Goal: Book appointment/travel/reservation

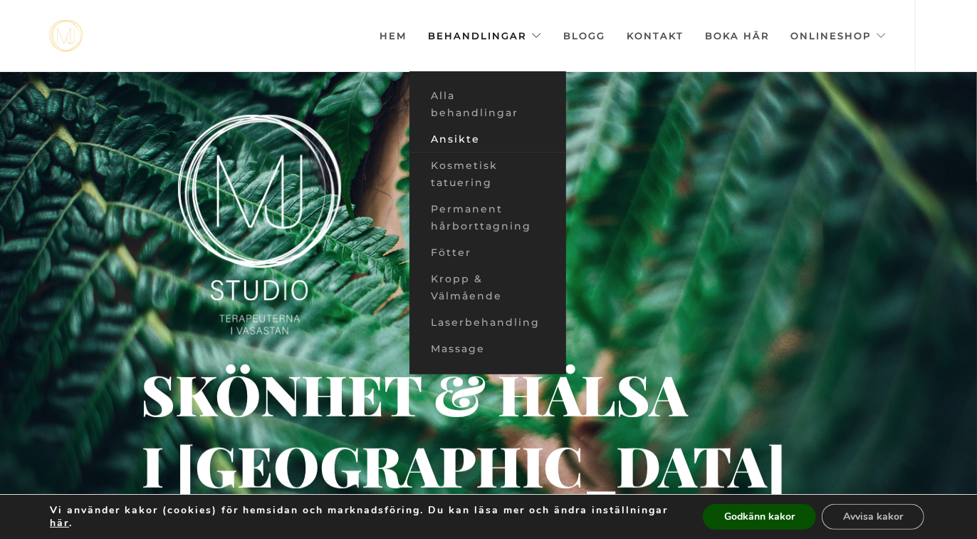
click at [470, 134] on link "Ansikte" at bounding box center [488, 139] width 157 height 26
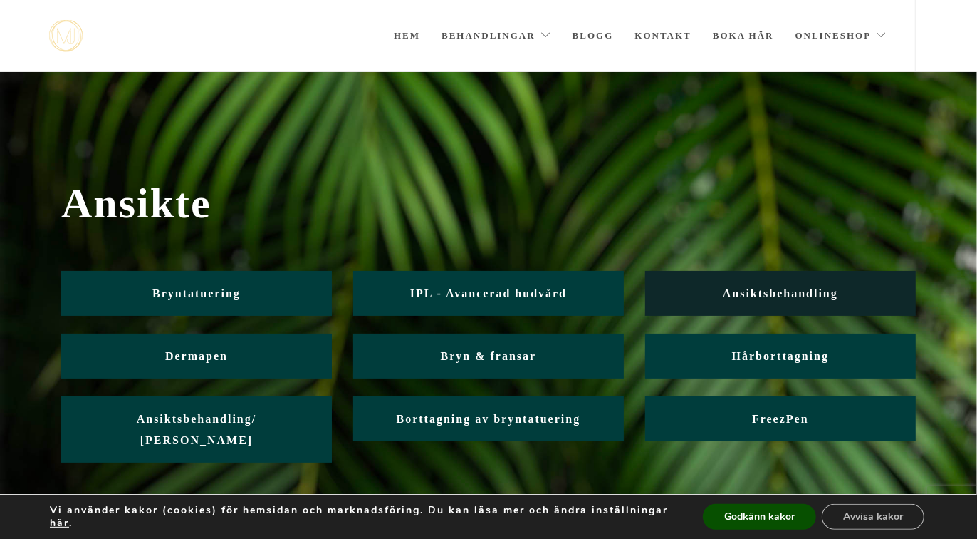
click at [762, 298] on span "Ansiktsbehandling" at bounding box center [780, 293] width 115 height 12
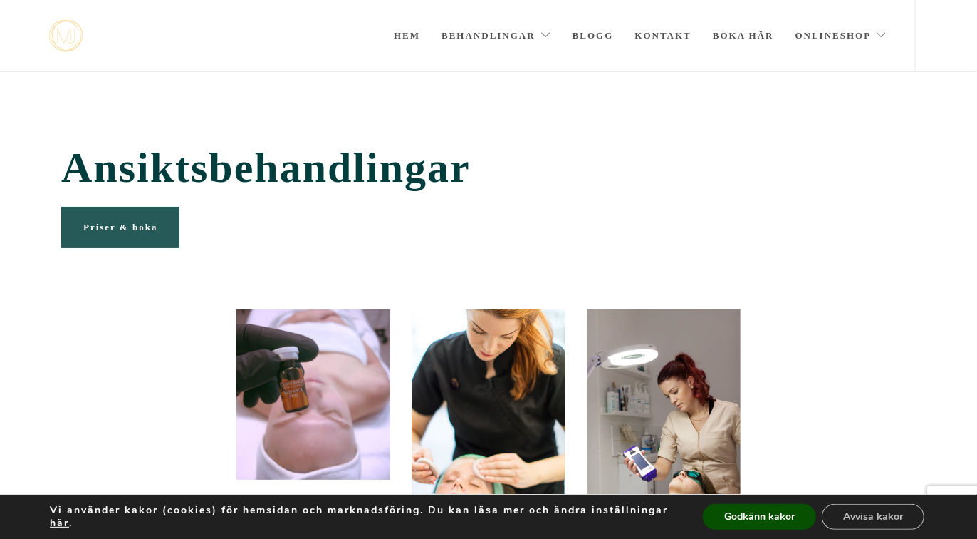
click at [107, 241] on link "Priser & boka" at bounding box center [120, 227] width 118 height 41
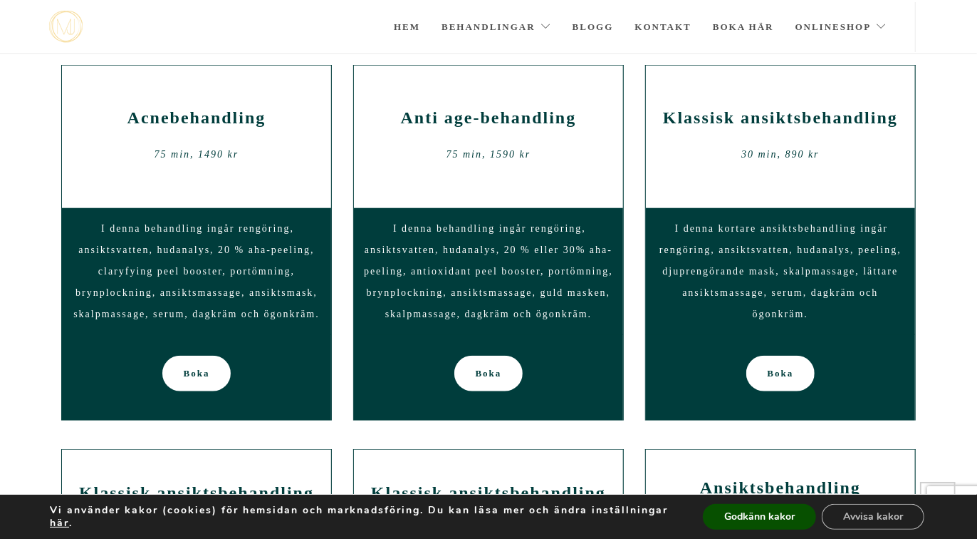
scroll to position [787, 0]
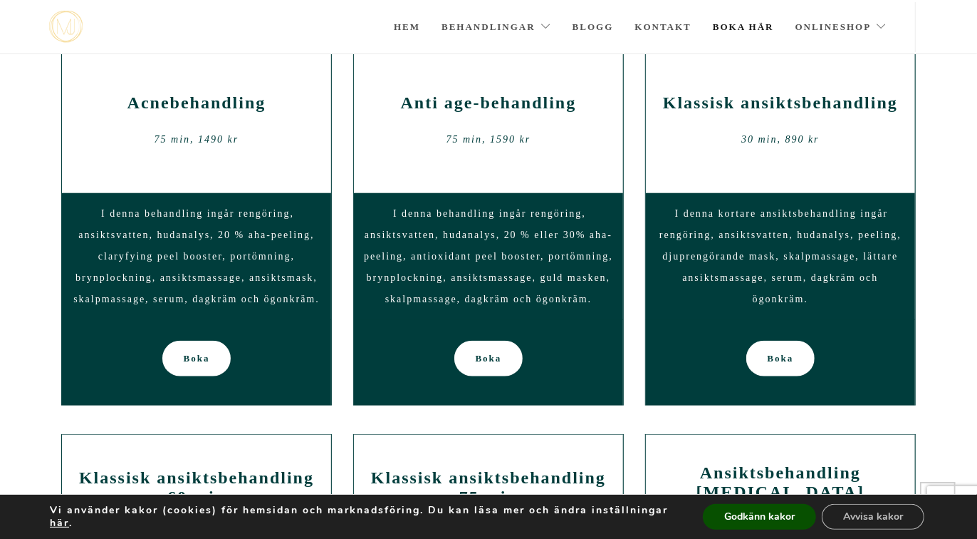
click at [768, 21] on link "Boka här" at bounding box center [743, 27] width 61 height 50
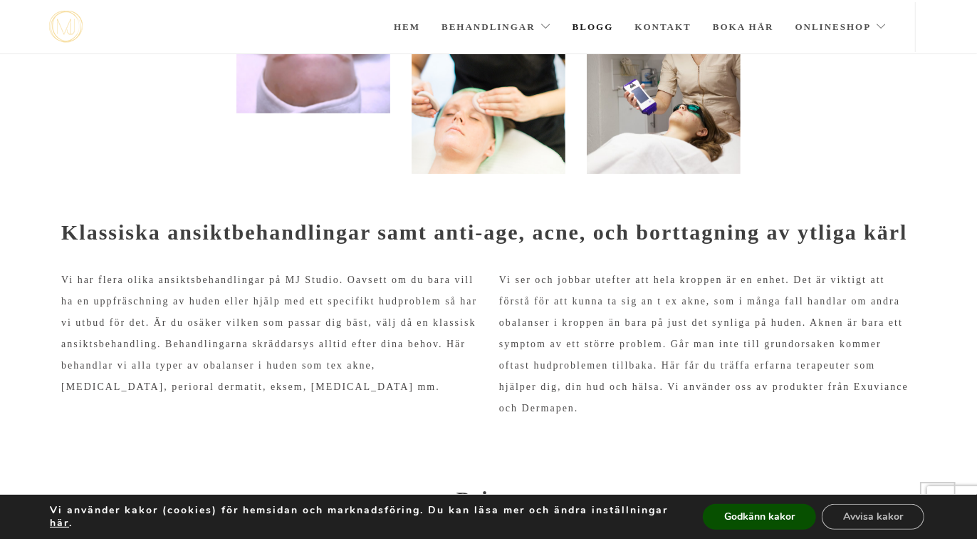
scroll to position [281, 0]
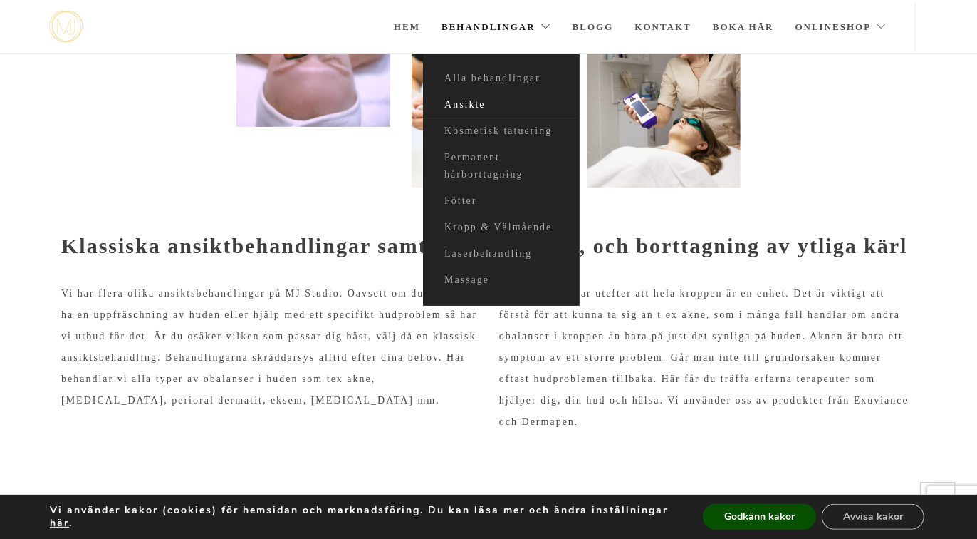
click at [484, 100] on link "Ansikte" at bounding box center [501, 105] width 157 height 26
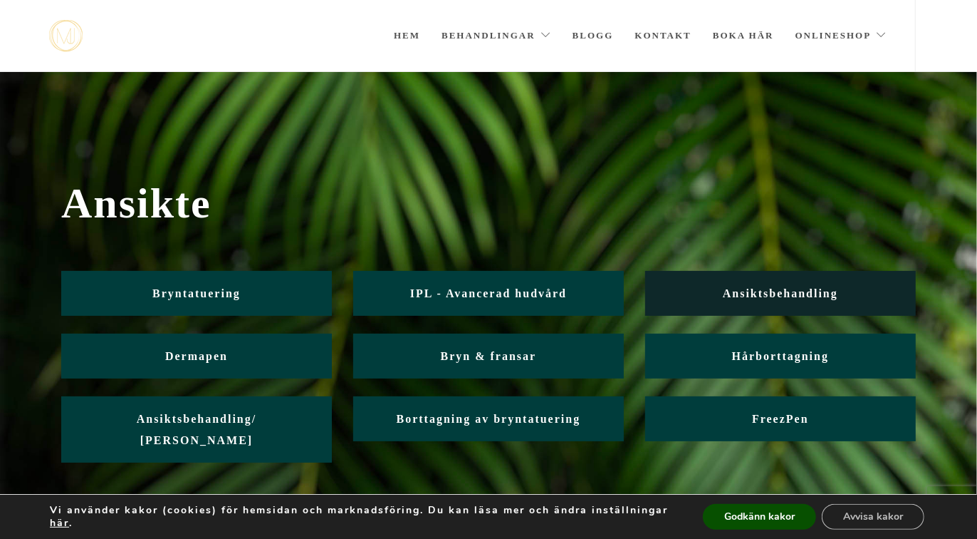
drag, startPoint x: 0, startPoint y: 0, endPoint x: 784, endPoint y: 284, distance: 834.2
click at [784, 284] on link "Ansiktsbehandling" at bounding box center [780, 293] width 271 height 45
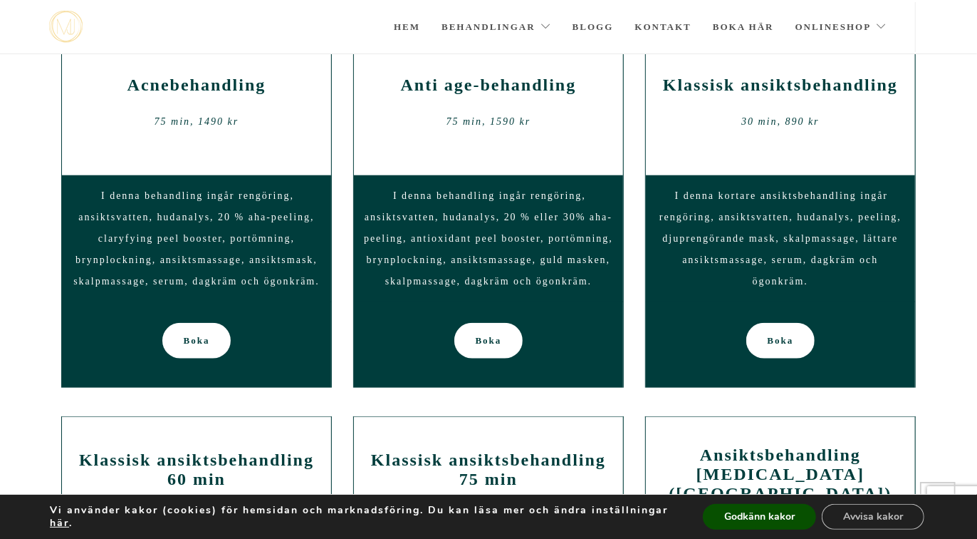
scroll to position [807, 0]
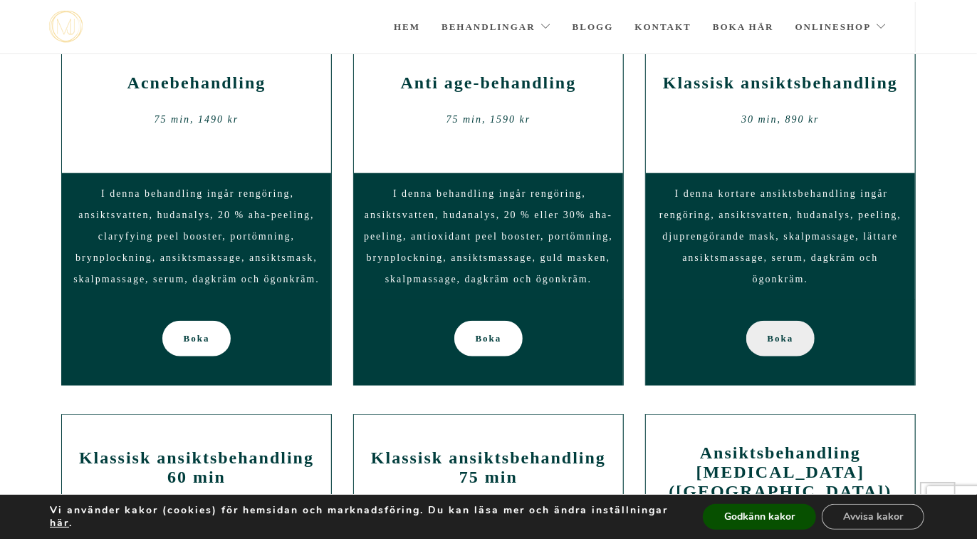
click at [800, 338] on link "Boka" at bounding box center [781, 339] width 69 height 36
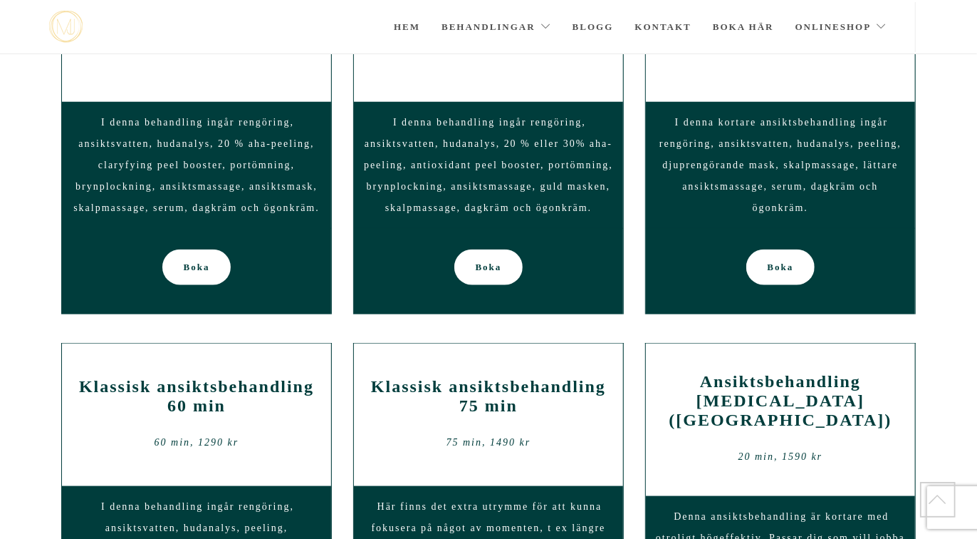
scroll to position [767, 0]
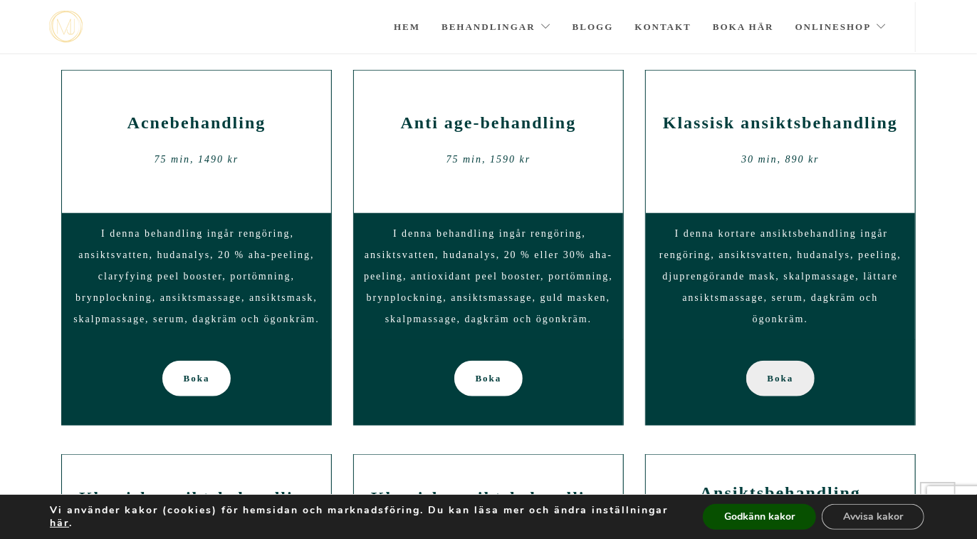
click at [764, 379] on link "Boka" at bounding box center [781, 378] width 69 height 36
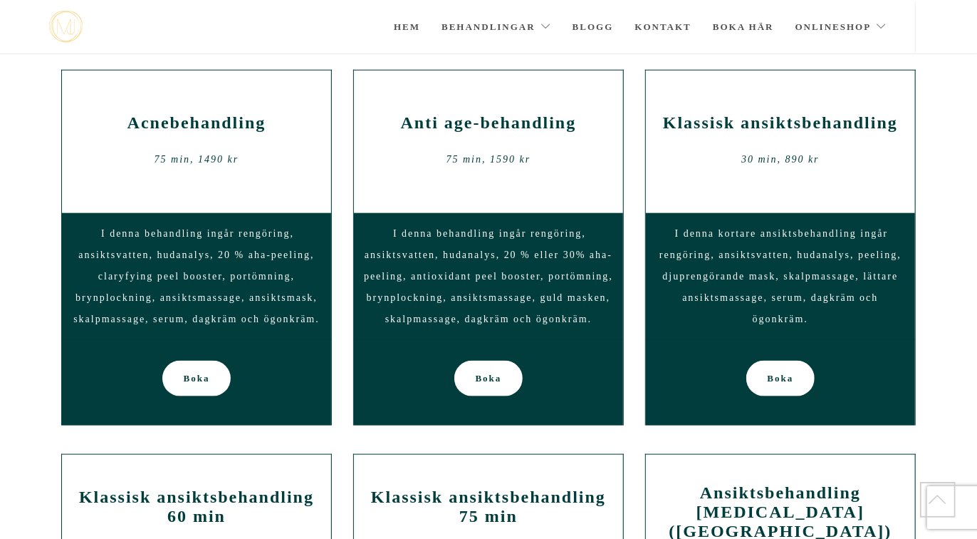
scroll to position [767, 0]
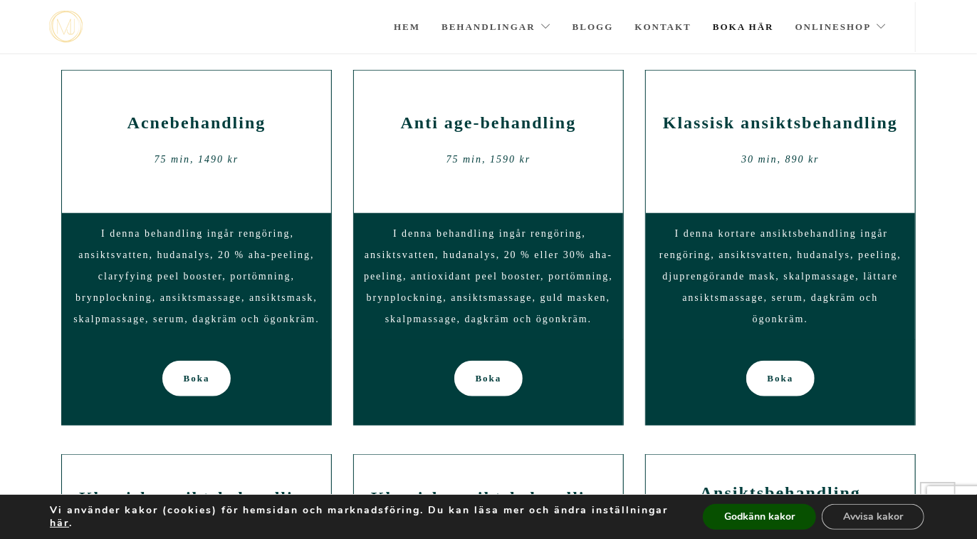
click at [747, 27] on link "Boka här" at bounding box center [743, 27] width 61 height 50
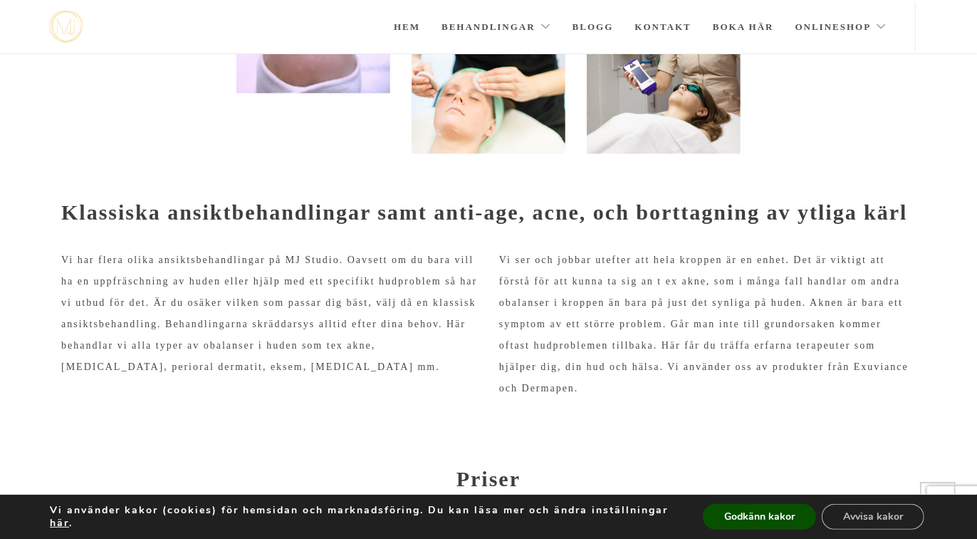
scroll to position [0, 0]
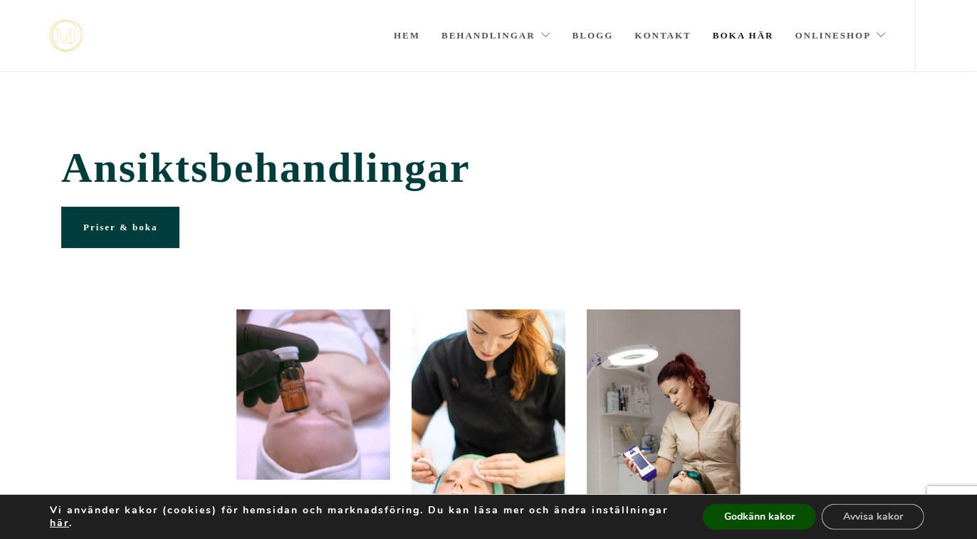
click at [752, 43] on link "Boka här" at bounding box center [743, 35] width 61 height 71
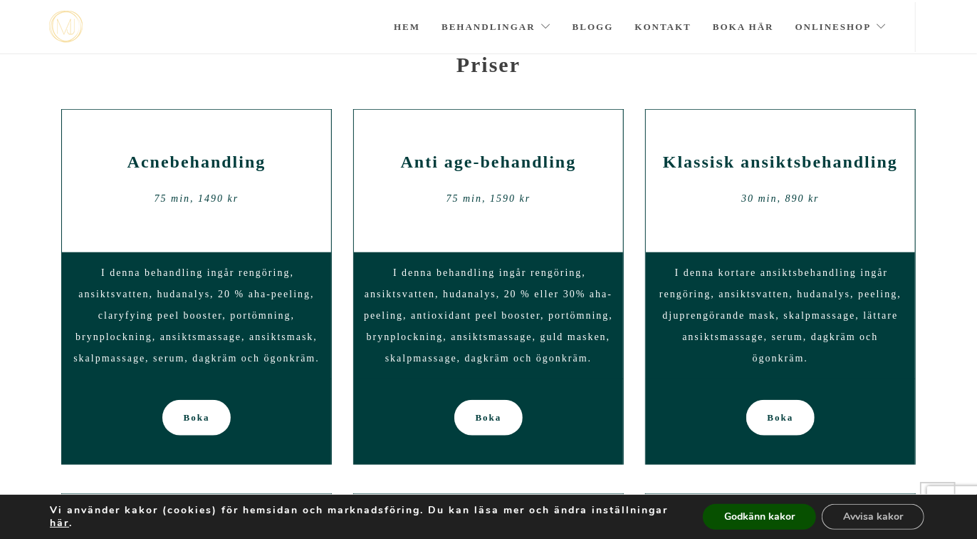
scroll to position [895, 0]
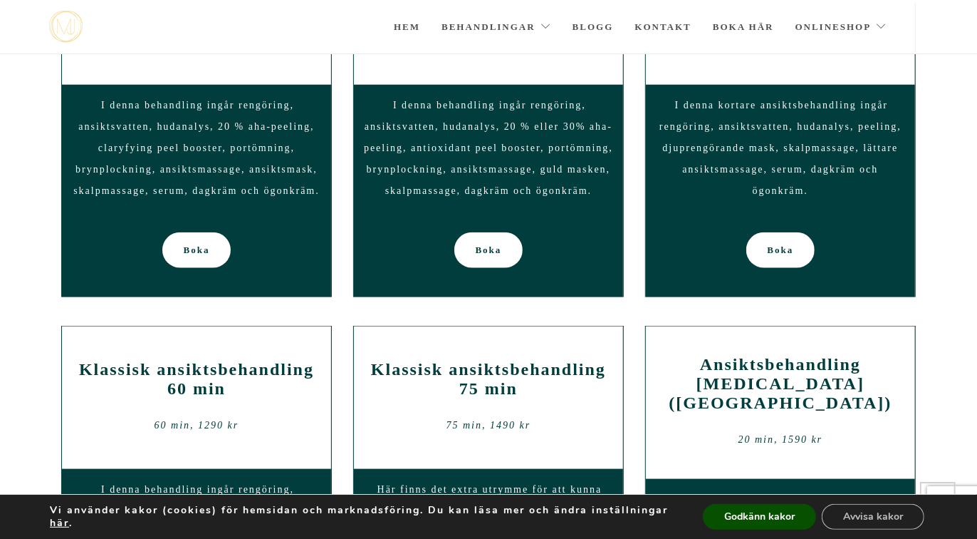
click at [778, 269] on div "Boka" at bounding box center [780, 254] width 269 height 86
click at [785, 261] on span "Boka" at bounding box center [781, 250] width 26 height 36
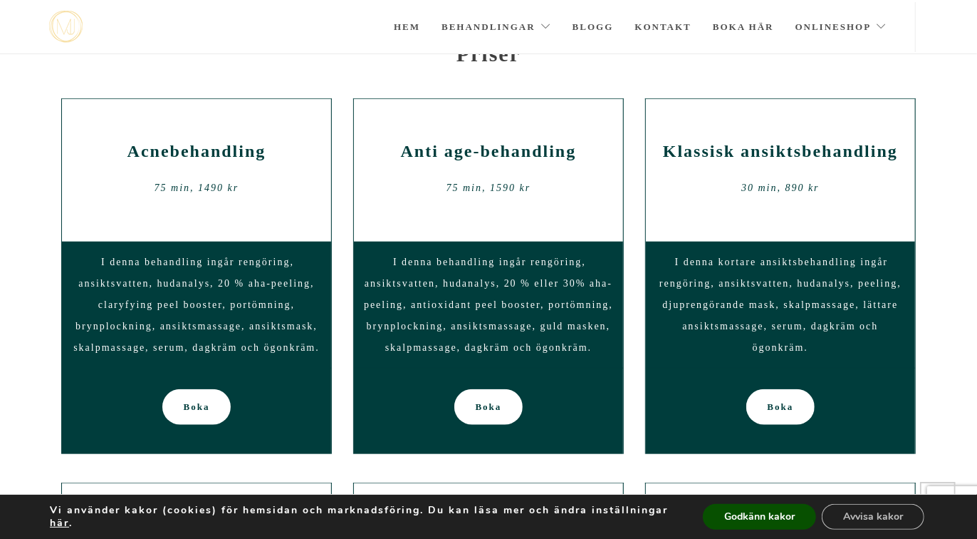
scroll to position [738, 0]
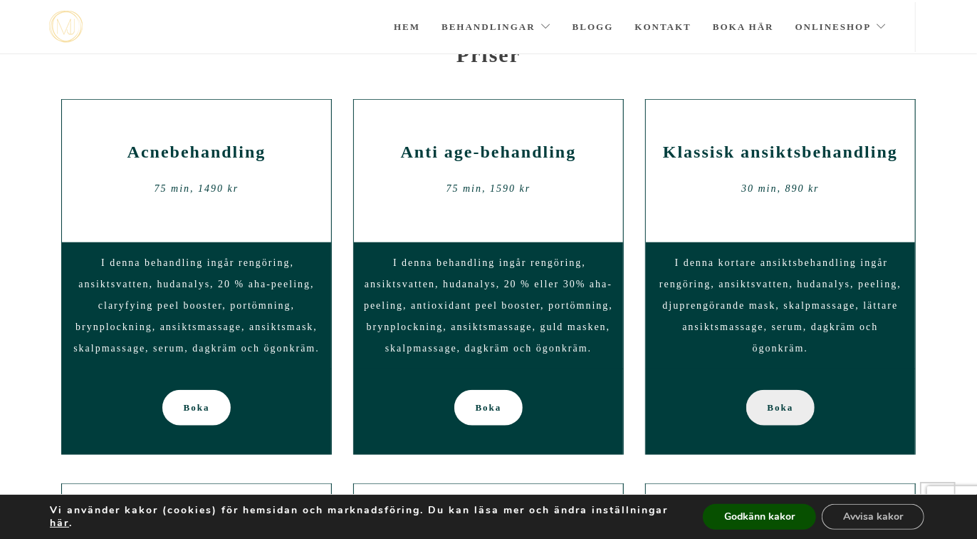
click at [759, 395] on link "Boka" at bounding box center [781, 408] width 69 height 36
